Goal: Task Accomplishment & Management: Use online tool/utility

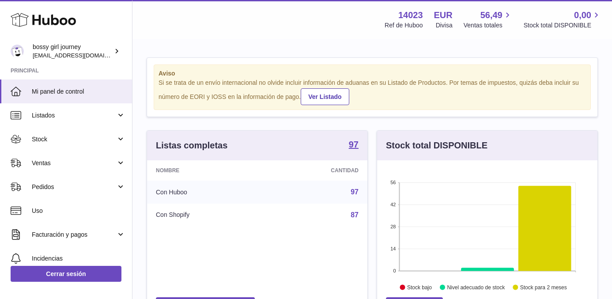
scroll to position [138, 220]
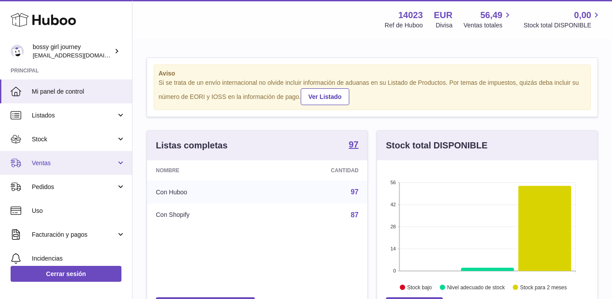
click at [59, 165] on span "Ventas" at bounding box center [74, 163] width 84 height 8
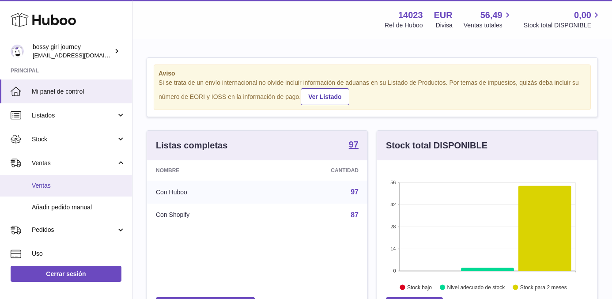
click at [58, 188] on span "Ventas" at bounding box center [79, 186] width 94 height 8
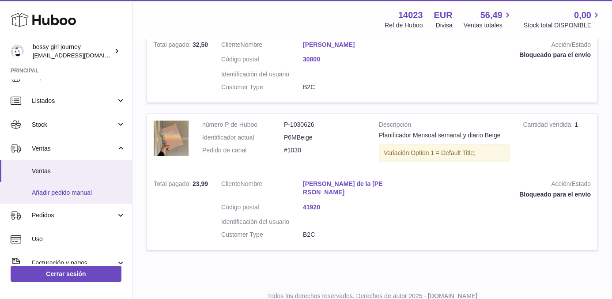
scroll to position [16, 0]
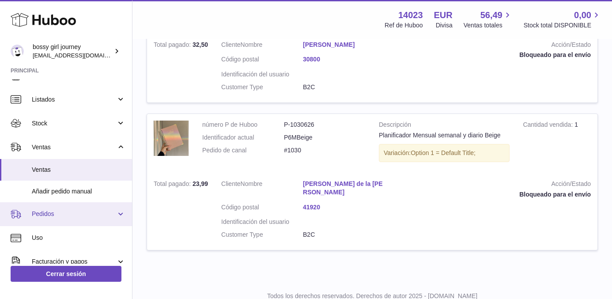
click at [47, 216] on span "Pedidos" at bounding box center [74, 214] width 84 height 8
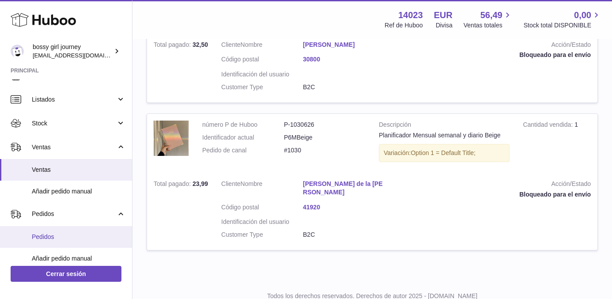
click at [47, 234] on span "Pedidos" at bounding box center [79, 237] width 94 height 8
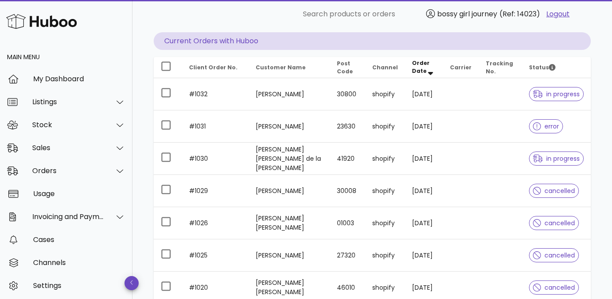
scroll to position [83, 0]
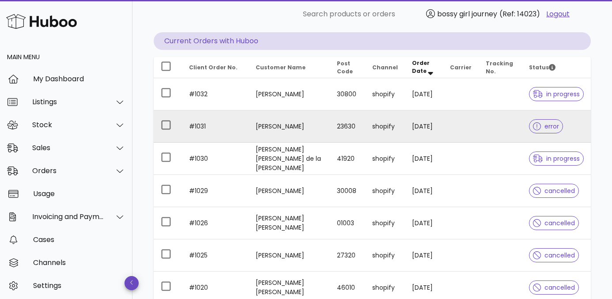
click at [277, 128] on td "[PERSON_NAME]" at bounding box center [289, 126] width 81 height 32
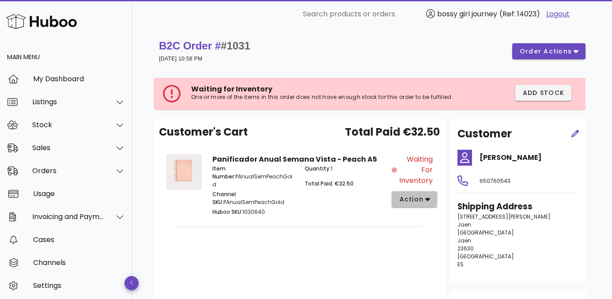
click at [410, 197] on span "action" at bounding box center [411, 199] width 25 height 9
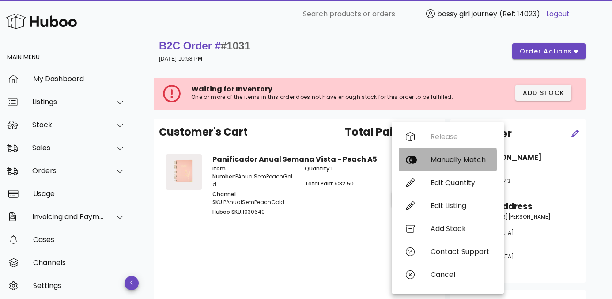
click at [440, 166] on div "Manually Match" at bounding box center [448, 159] width 98 height 23
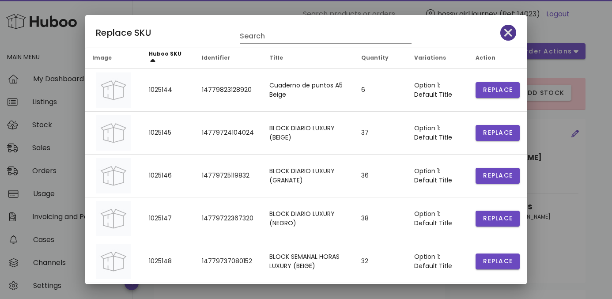
click at [504, 29] on icon "button" at bounding box center [508, 33] width 8 height 12
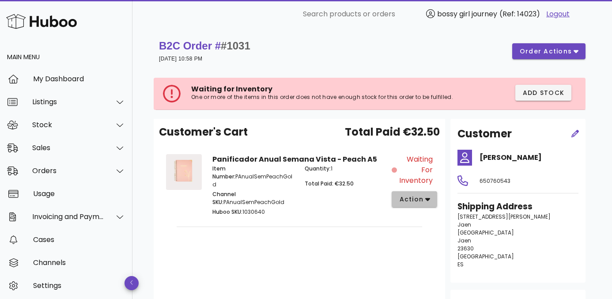
click at [420, 202] on span "action" at bounding box center [411, 199] width 25 height 9
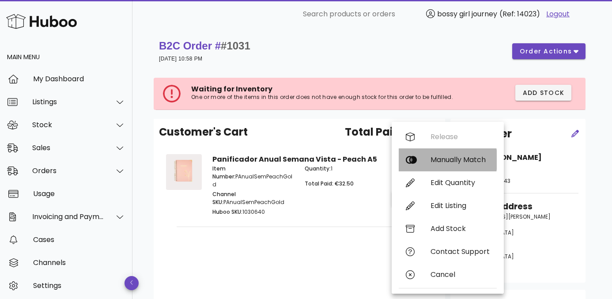
click at [442, 167] on div "Manually Match" at bounding box center [448, 159] width 98 height 23
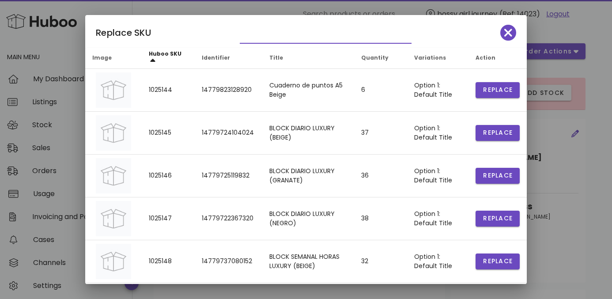
click at [311, 34] on input "text" at bounding box center [319, 36] width 159 height 14
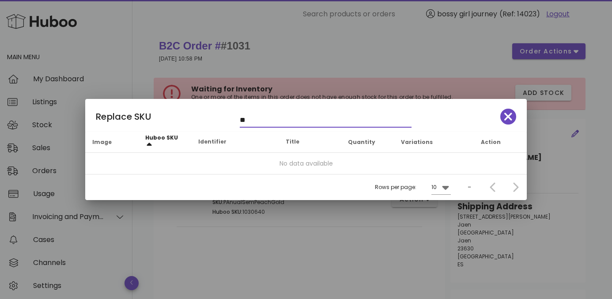
type input "*"
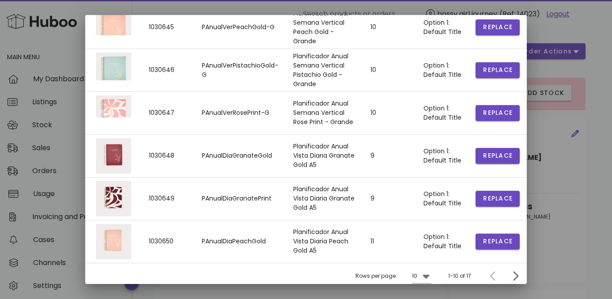
scroll to position [239, 0]
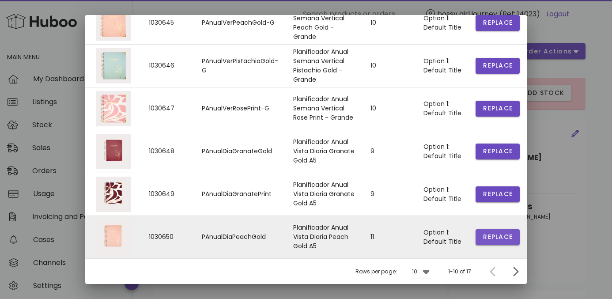
type input "**********"
click at [483, 235] on span "Replace" at bounding box center [498, 236] width 30 height 9
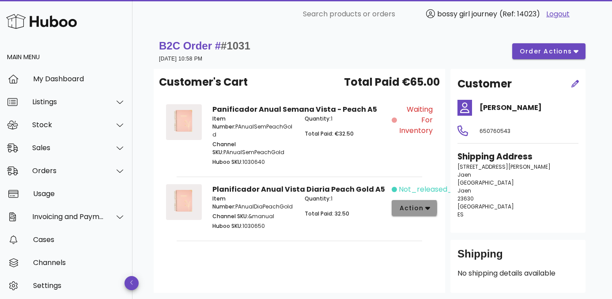
click at [408, 204] on span "action" at bounding box center [411, 208] width 25 height 9
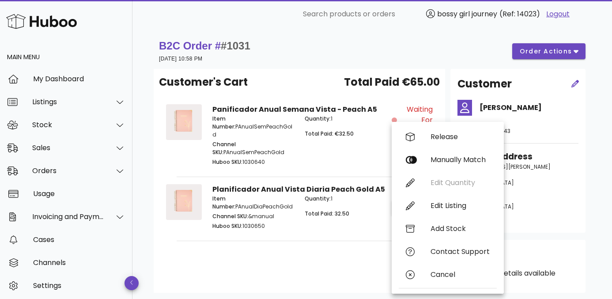
click at [340, 239] on div "Customer's Cart Total Paid €65.00 Panificador Anual Semana Vista - Peach A5 Ite…" at bounding box center [300, 181] width 292 height 224
